Goal: Understand process/instructions

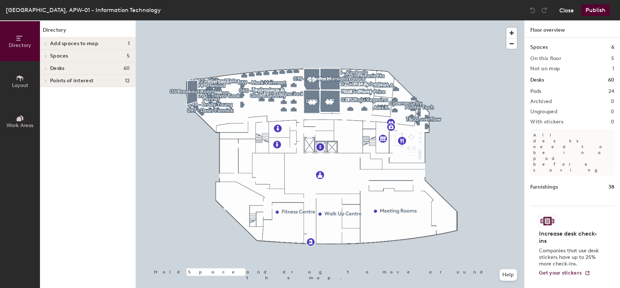
click at [565, 8] on button "Close" at bounding box center [567, 10] width 15 height 12
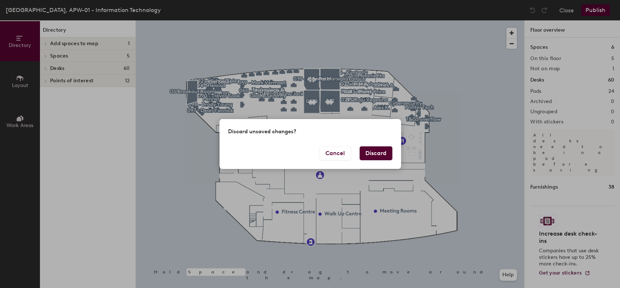
click at [387, 153] on button "Discard" at bounding box center [376, 153] width 33 height 14
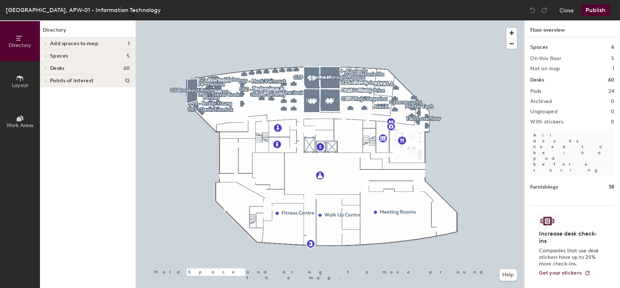
click at [20, 79] on icon at bounding box center [20, 78] width 8 height 8
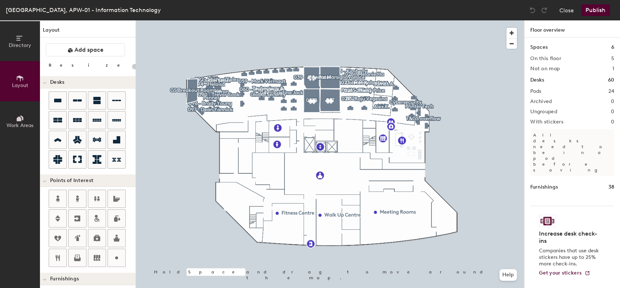
click at [10, 115] on button "Work Areas" at bounding box center [20, 121] width 40 height 40
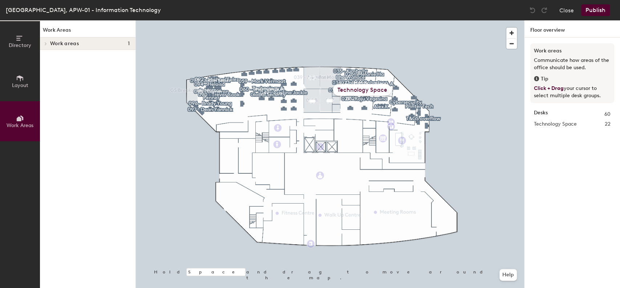
click at [44, 43] on span at bounding box center [45, 44] width 6 height 4
click at [45, 57] on icon at bounding box center [45, 56] width 1 height 3
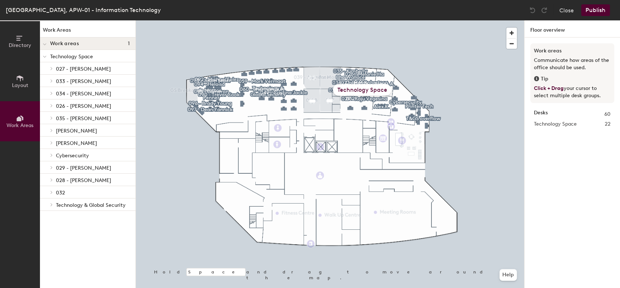
click at [99, 205] on span "Technology & Global Security" at bounding box center [91, 205] width 70 height 6
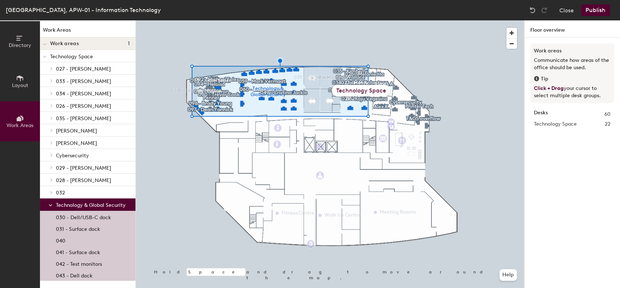
click at [81, 67] on span "027 - [PERSON_NAME]" at bounding box center [83, 69] width 55 height 6
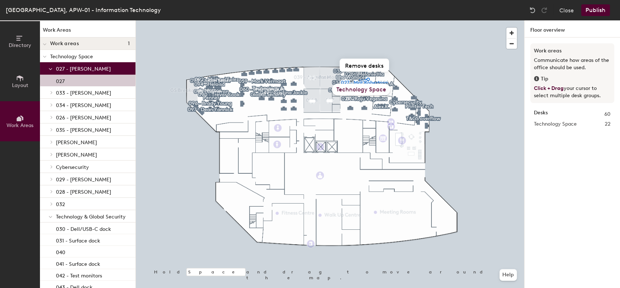
click at [91, 216] on span "Technology & Global Security" at bounding box center [91, 216] width 70 height 6
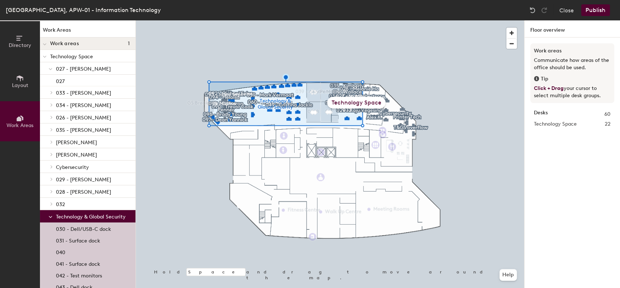
scroll to position [17, 0]
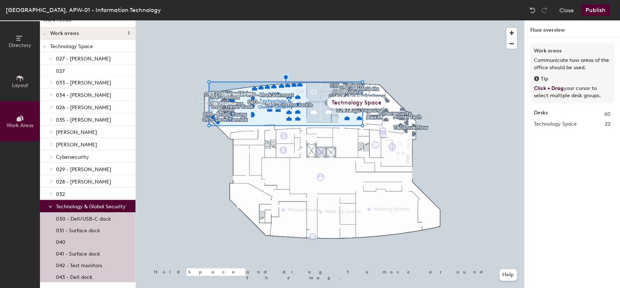
click at [10, 46] on span "Directory" at bounding box center [20, 45] width 23 height 6
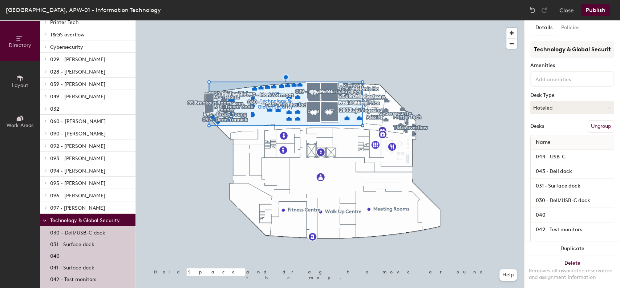
scroll to position [194, 0]
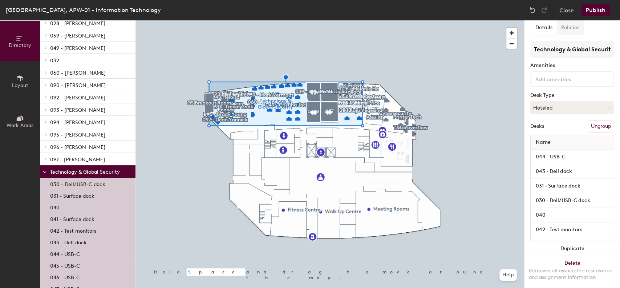
click at [570, 28] on button "Policies" at bounding box center [570, 27] width 27 height 15
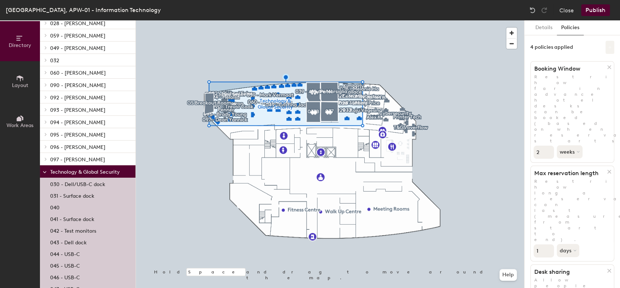
click at [610, 50] on button at bounding box center [610, 47] width 9 height 13
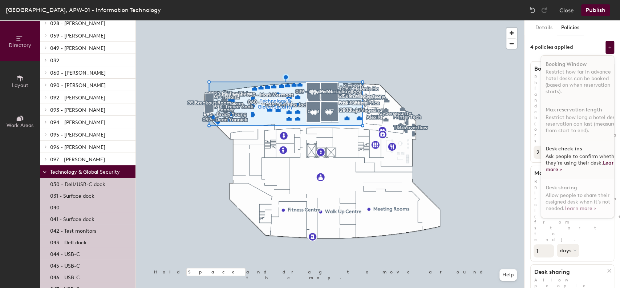
scroll to position [6, 0]
click at [556, 146] on h1 "Desk check-ins" at bounding box center [564, 149] width 36 height 6
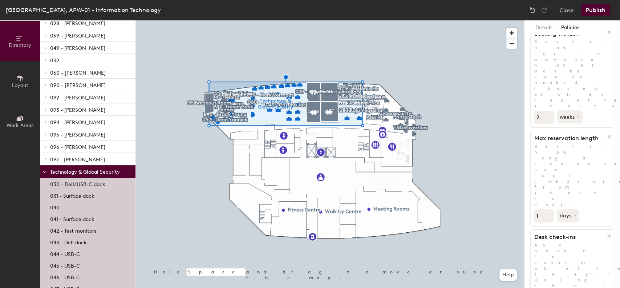
scroll to position [0, 0]
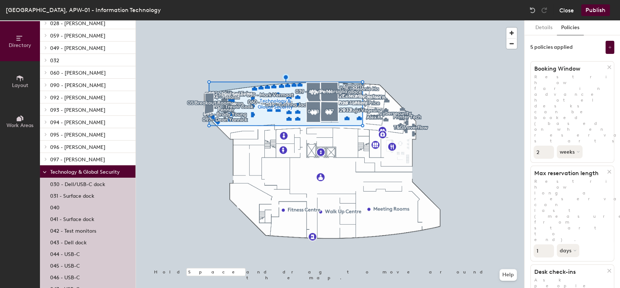
click at [565, 10] on button "Close" at bounding box center [567, 10] width 15 height 12
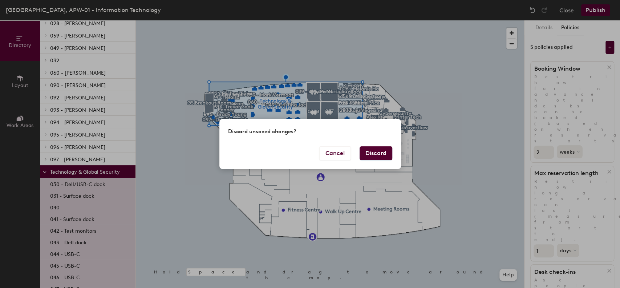
click at [374, 152] on button "Discard" at bounding box center [376, 153] width 33 height 14
